Goal: Check status: Check status

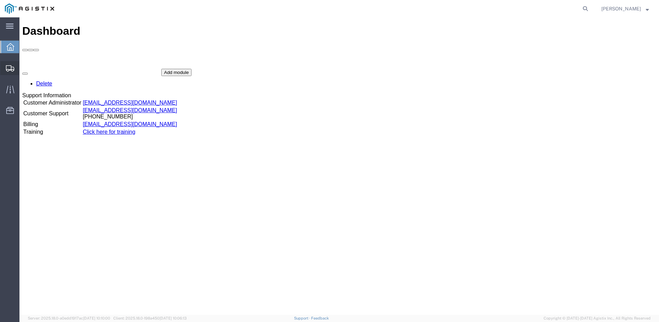
click at [0, 0] on span "Shipment Manager" at bounding box center [0, 0] width 0 height 0
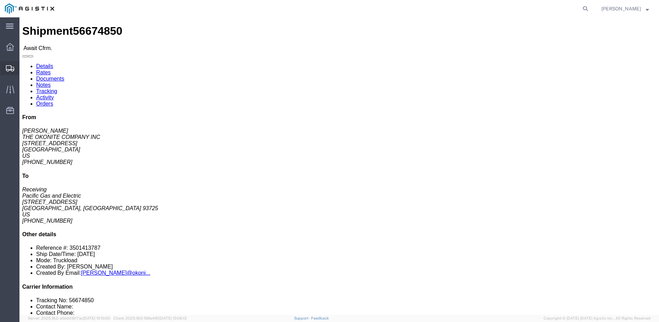
click at [0, 0] on span "Shipment Manager" at bounding box center [0, 0] width 0 height 0
